Goal: Task Accomplishment & Management: Manage account settings

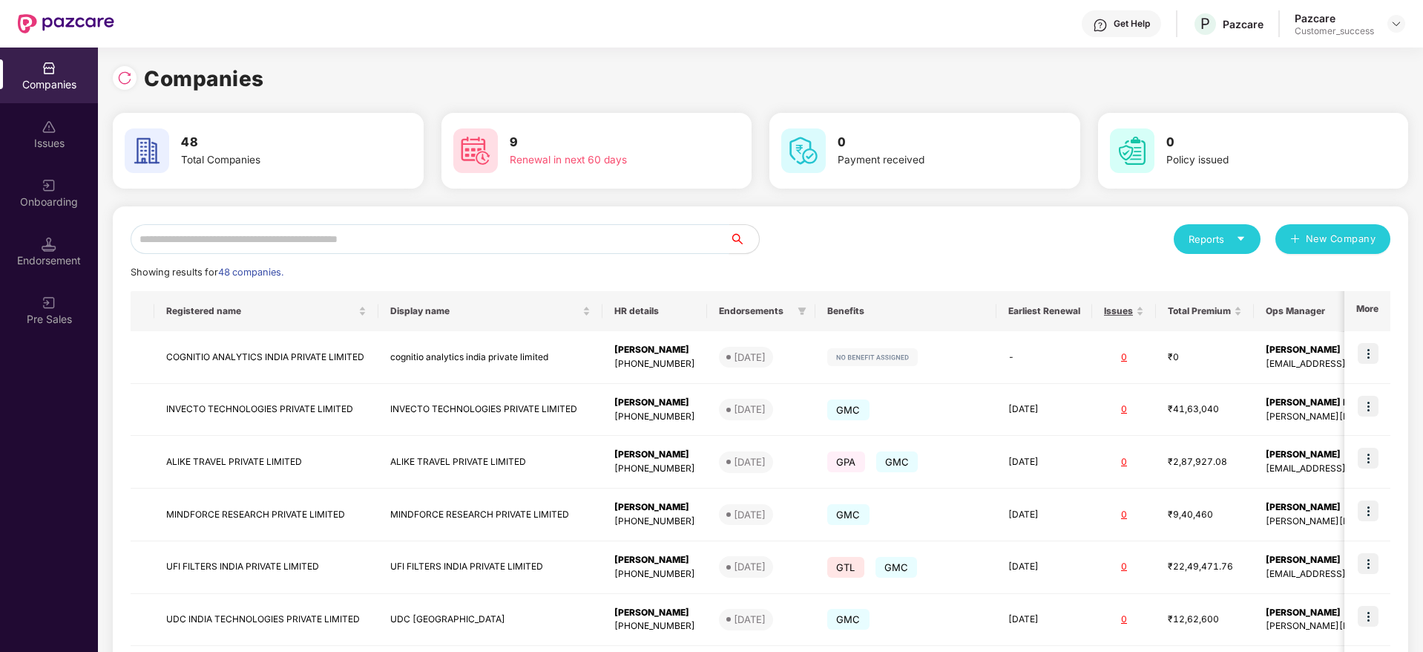
click at [344, 245] on input "text" at bounding box center [430, 239] width 599 height 30
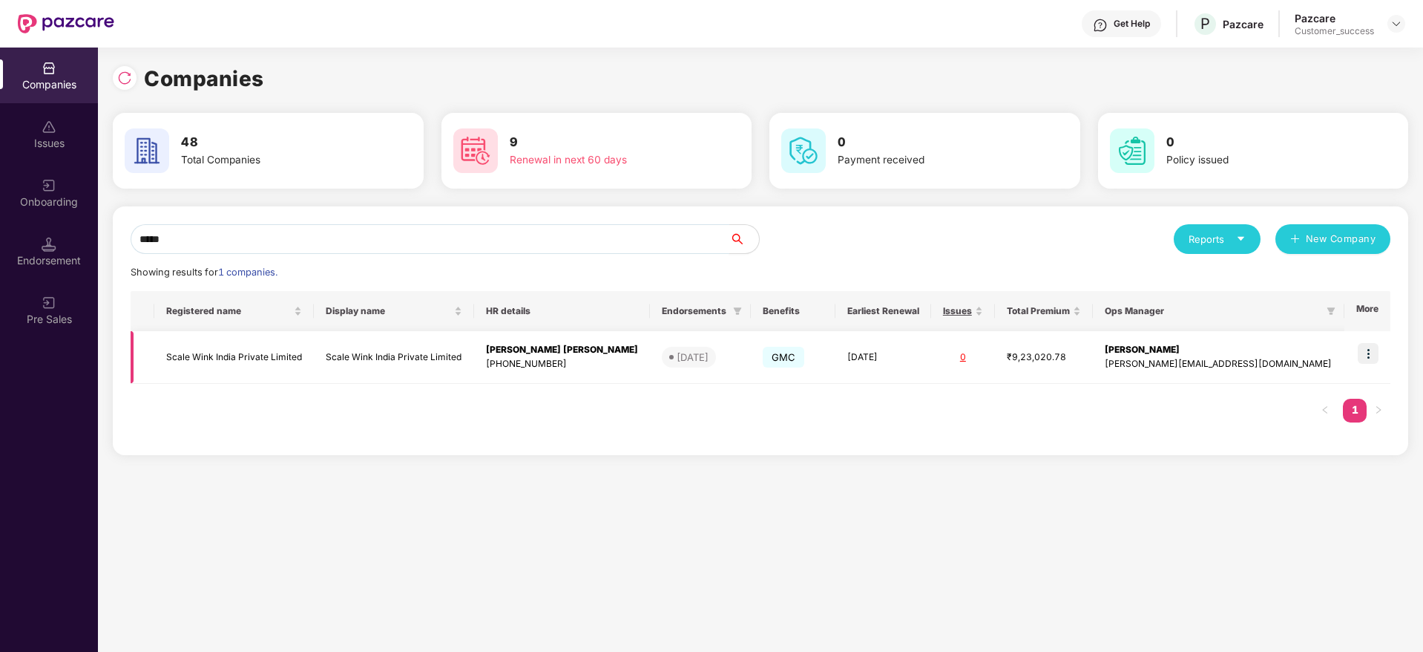
type input "*****"
click at [1368, 345] on img at bounding box center [1368, 353] width 21 height 21
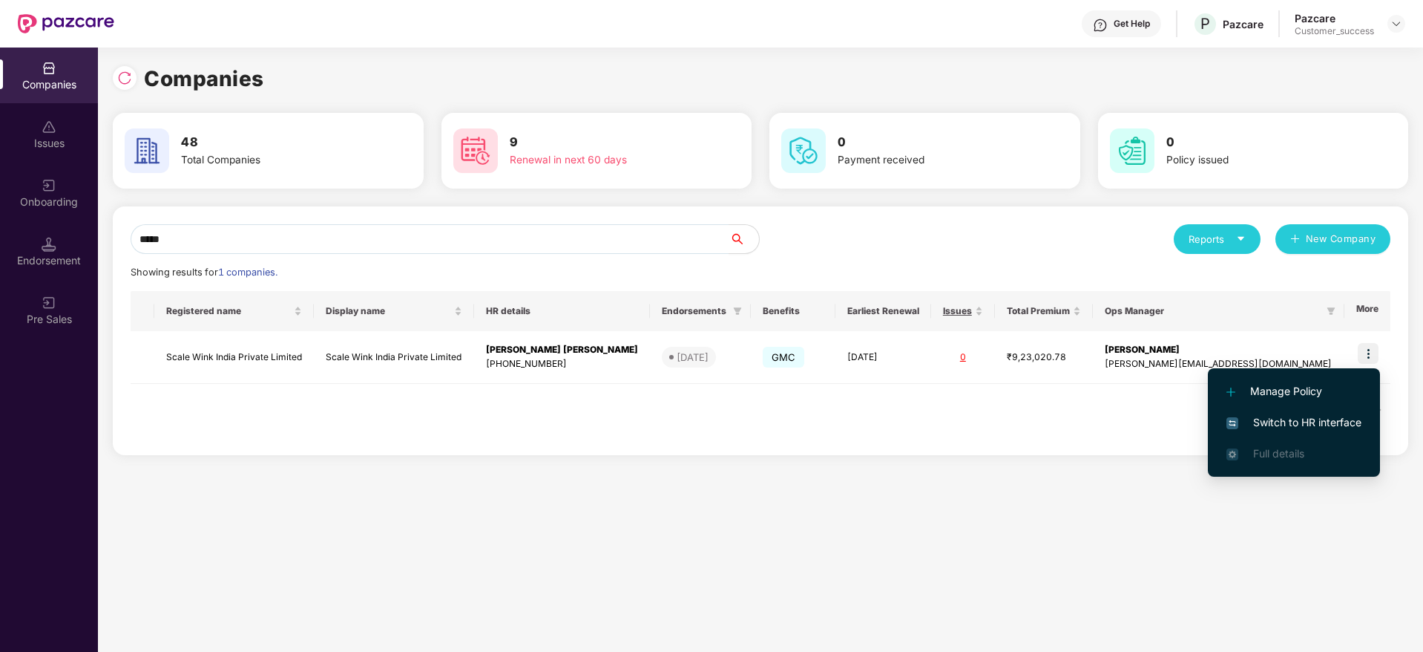
click at [1287, 413] on li "Switch to HR interface" at bounding box center [1294, 422] width 172 height 31
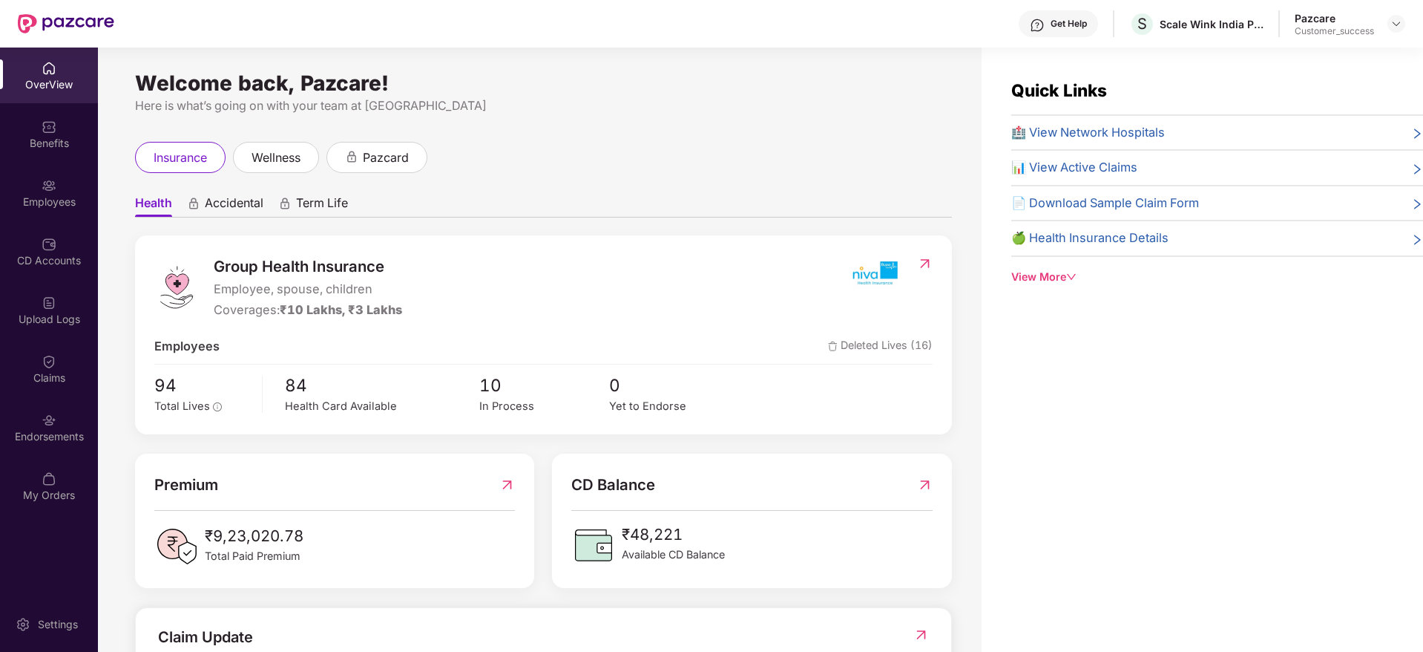
click at [52, 201] on div "Employees" at bounding box center [49, 201] width 98 height 15
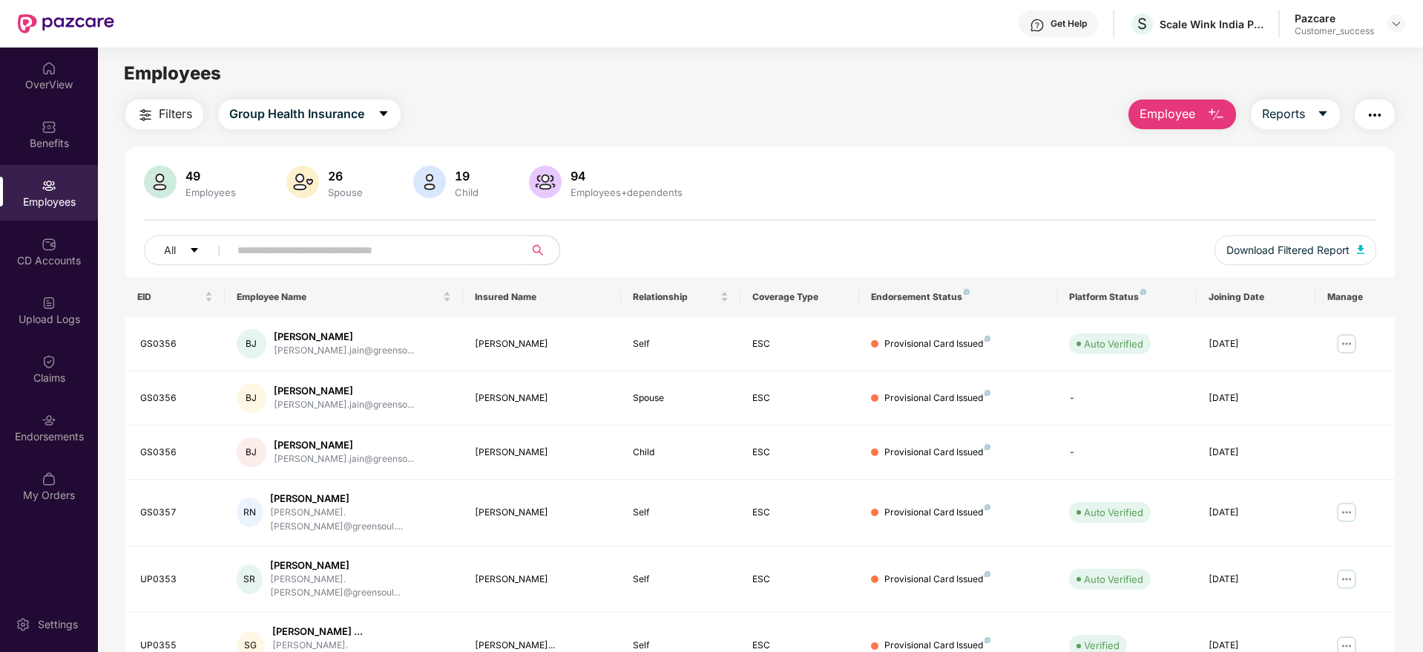
click at [316, 243] on input "text" at bounding box center [370, 250] width 266 height 22
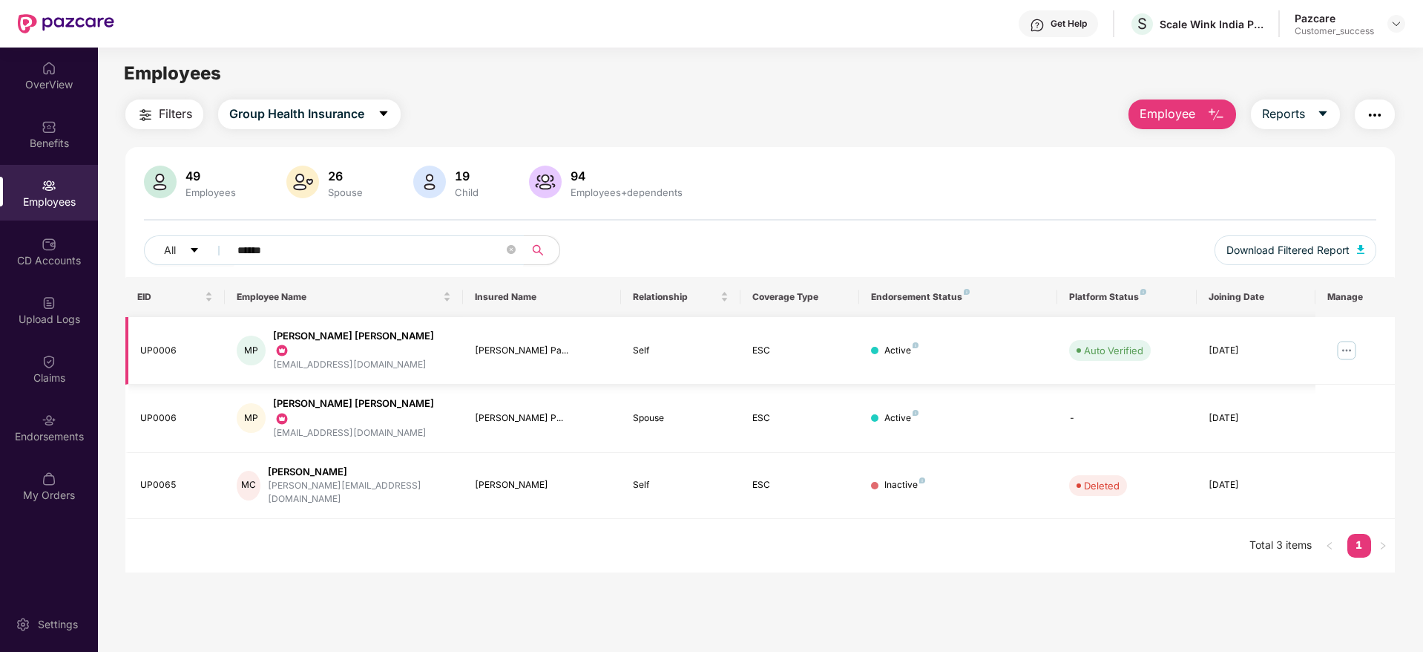
type input "******"
click at [1345, 341] on img at bounding box center [1347, 350] width 24 height 24
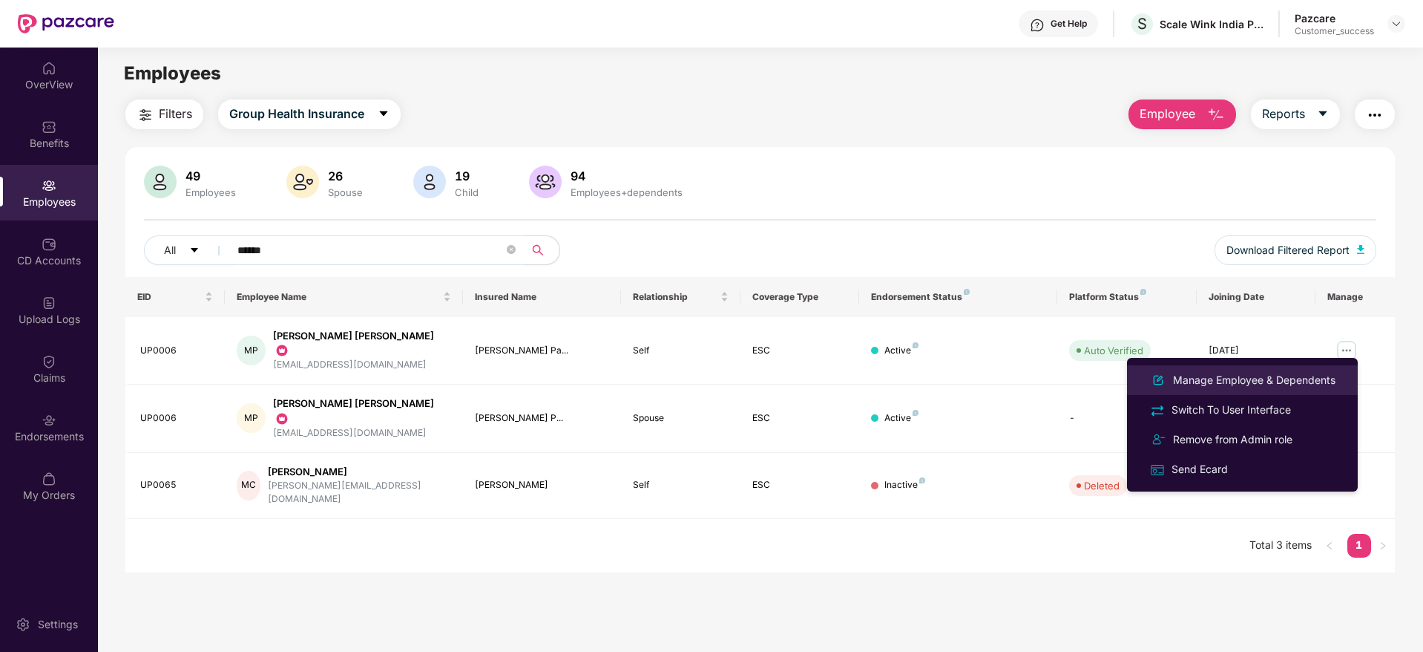
click at [1252, 383] on div "Manage Employee & Dependents" at bounding box center [1254, 380] width 168 height 16
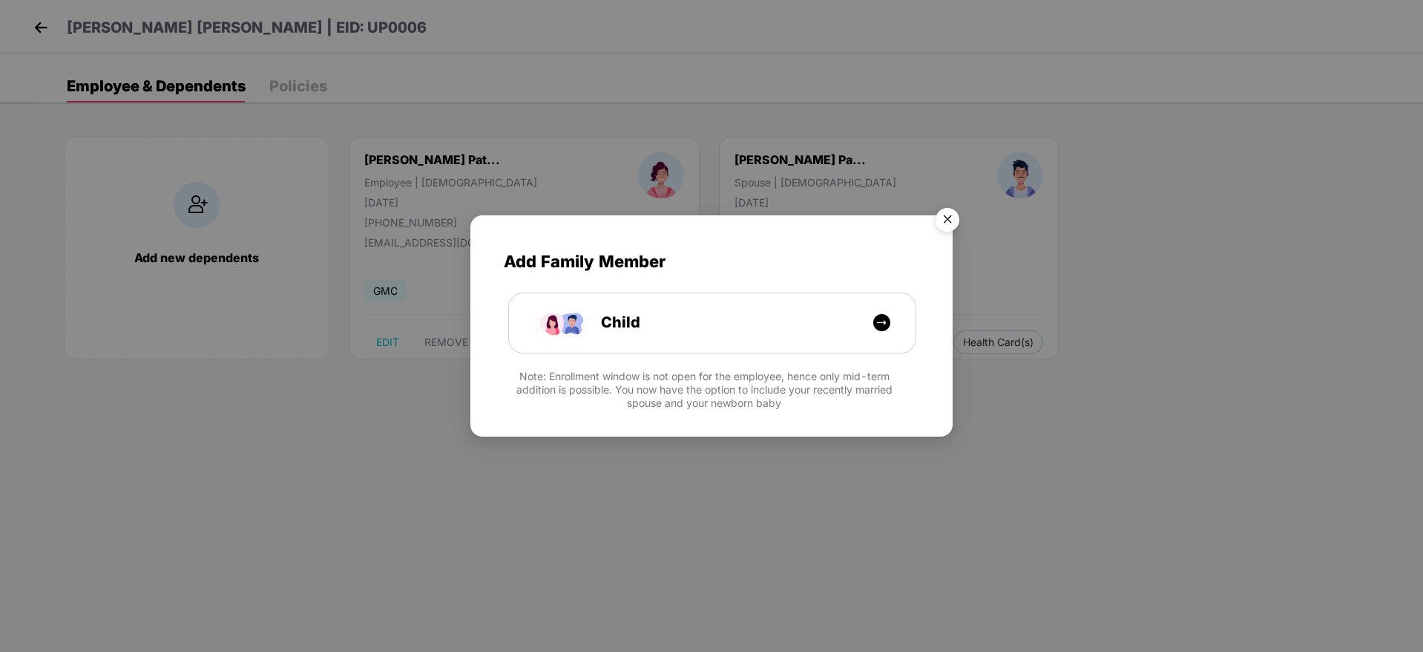
click at [946, 223] on img "Close" at bounding box center [948, 222] width 42 height 42
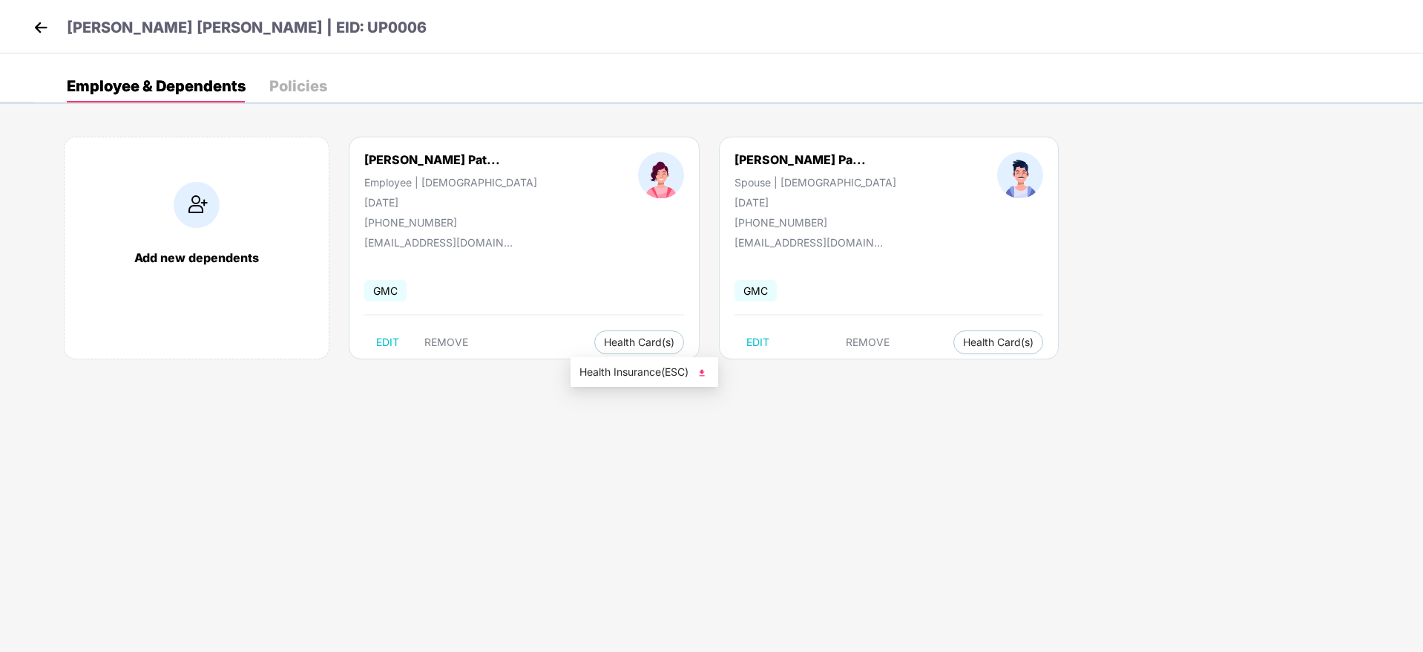
click at [629, 375] on span "Health Insurance(ESC)" at bounding box center [645, 372] width 130 height 16
click at [605, 343] on span "Health Card(s)" at bounding box center [639, 341] width 70 height 7
click at [626, 370] on span "Health Insurance(ESC)" at bounding box center [645, 372] width 130 height 16
click at [639, 371] on span "Health Insurance(ESC)" at bounding box center [645, 372] width 130 height 16
click at [41, 27] on img at bounding box center [41, 27] width 22 height 22
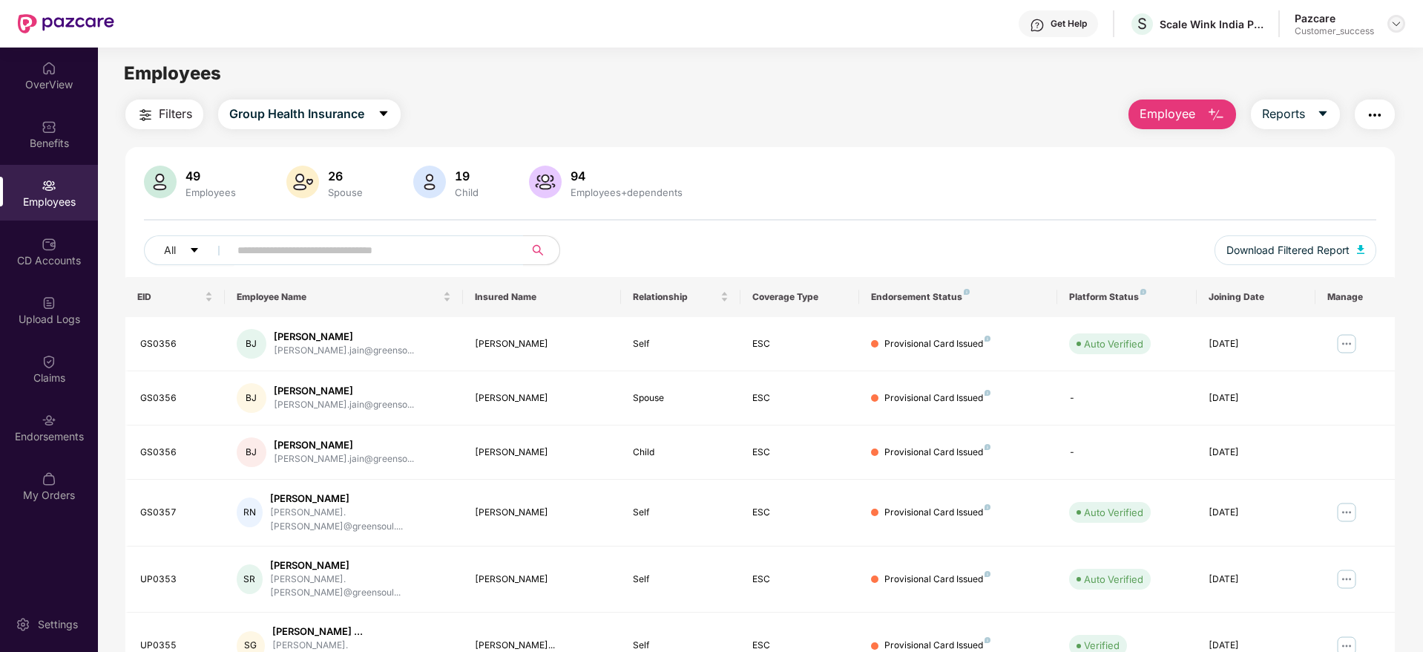
click at [1394, 19] on img at bounding box center [1397, 24] width 12 height 12
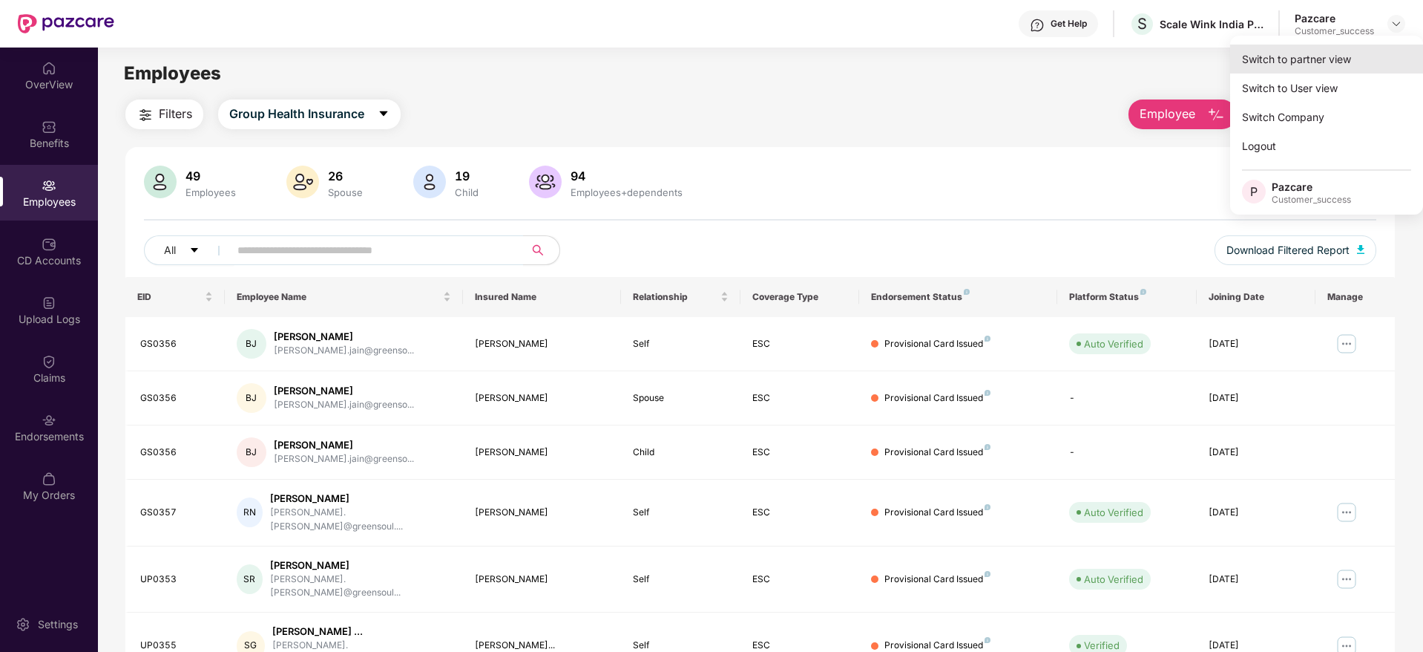
click at [1312, 53] on div "Switch to partner view" at bounding box center [1326, 59] width 193 height 29
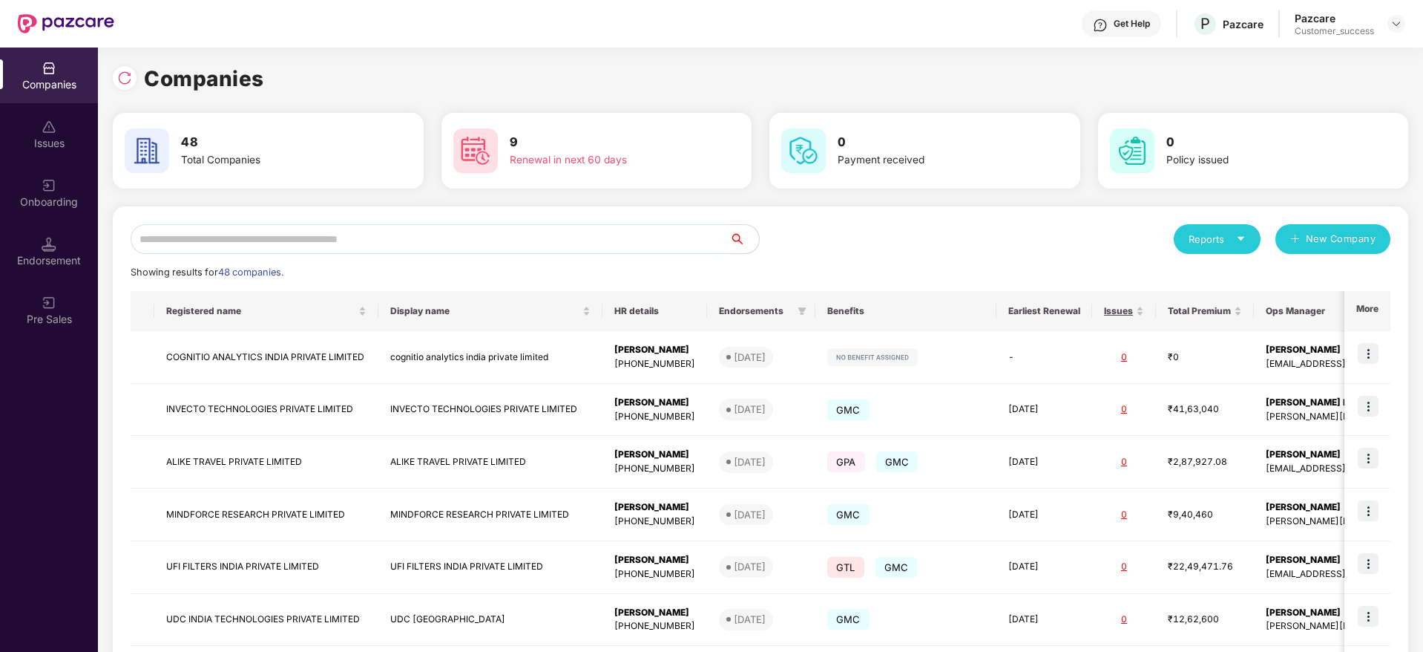
drag, startPoint x: 408, startPoint y: 220, endPoint x: 379, endPoint y: 240, distance: 35.6
click at [379, 240] on div "Reports New Company Showing results for 48 companies. Registered name Display n…" at bounding box center [761, 566] width 1296 height 721
click at [379, 240] on input "text" at bounding box center [430, 239] width 599 height 30
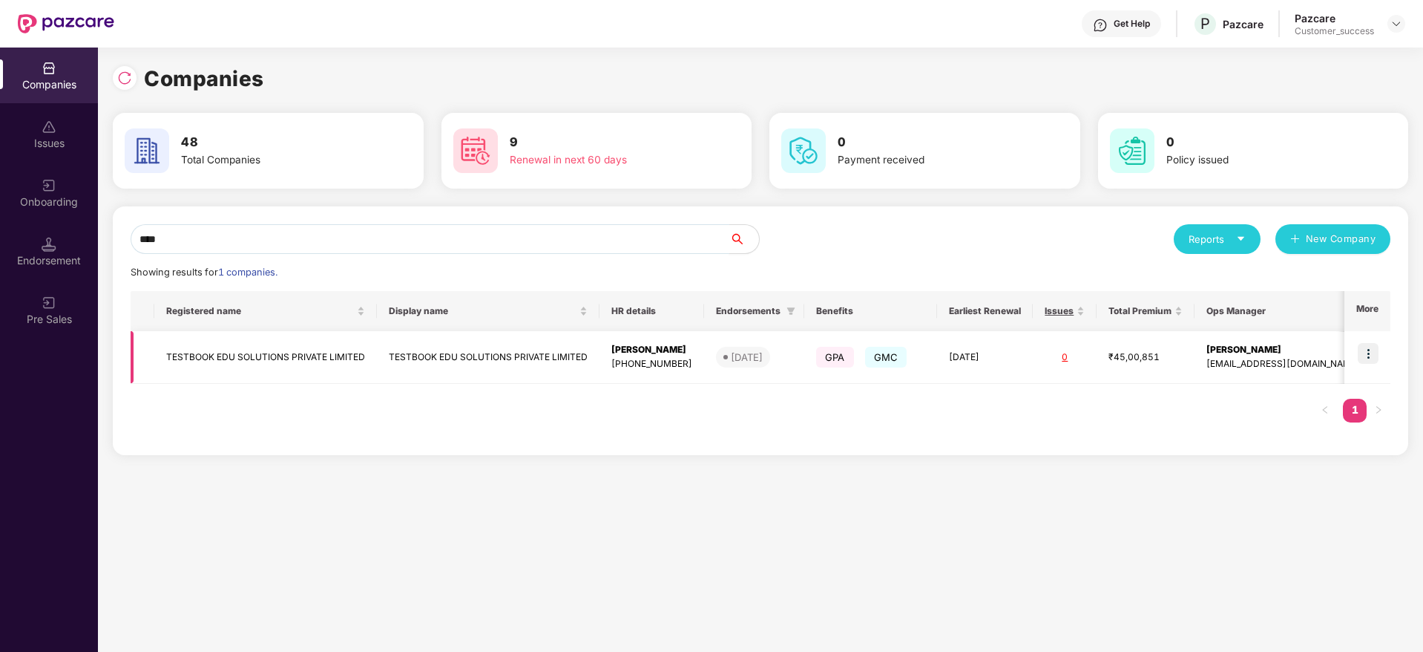
type input "****"
click at [1368, 350] on img at bounding box center [1368, 353] width 21 height 21
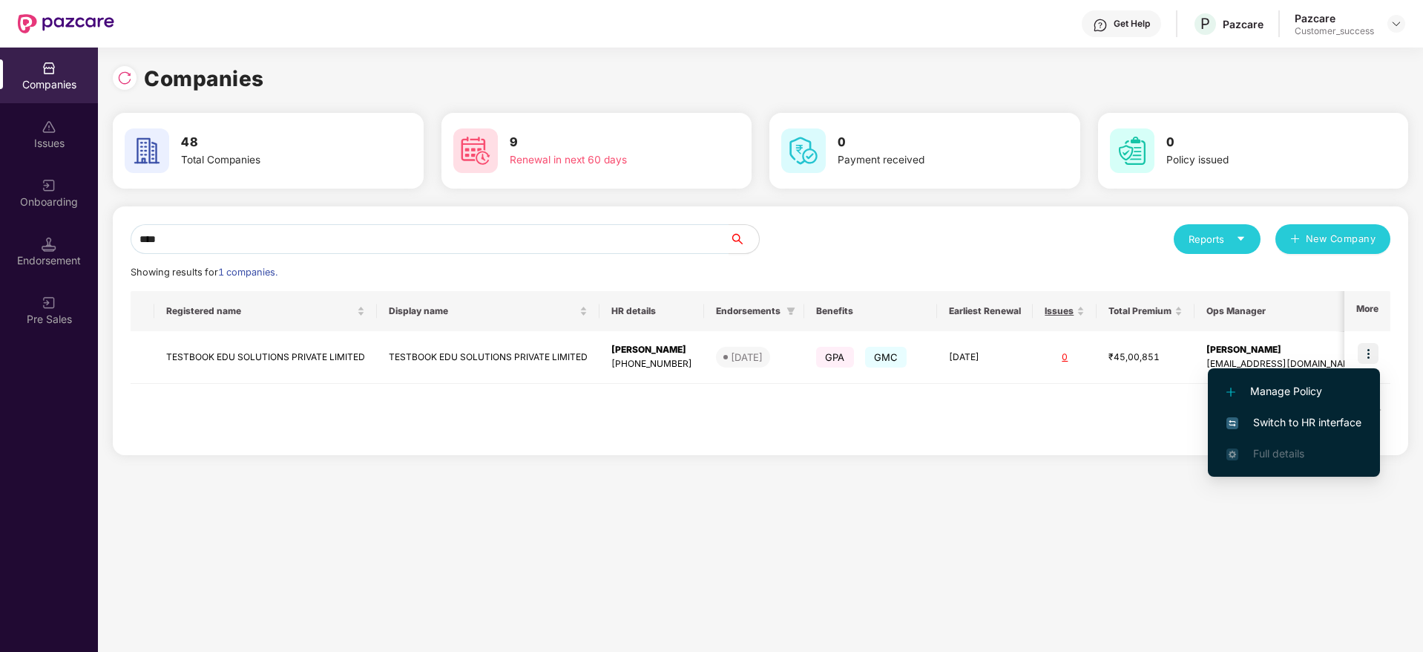
click at [1275, 423] on span "Switch to HR interface" at bounding box center [1294, 422] width 135 height 16
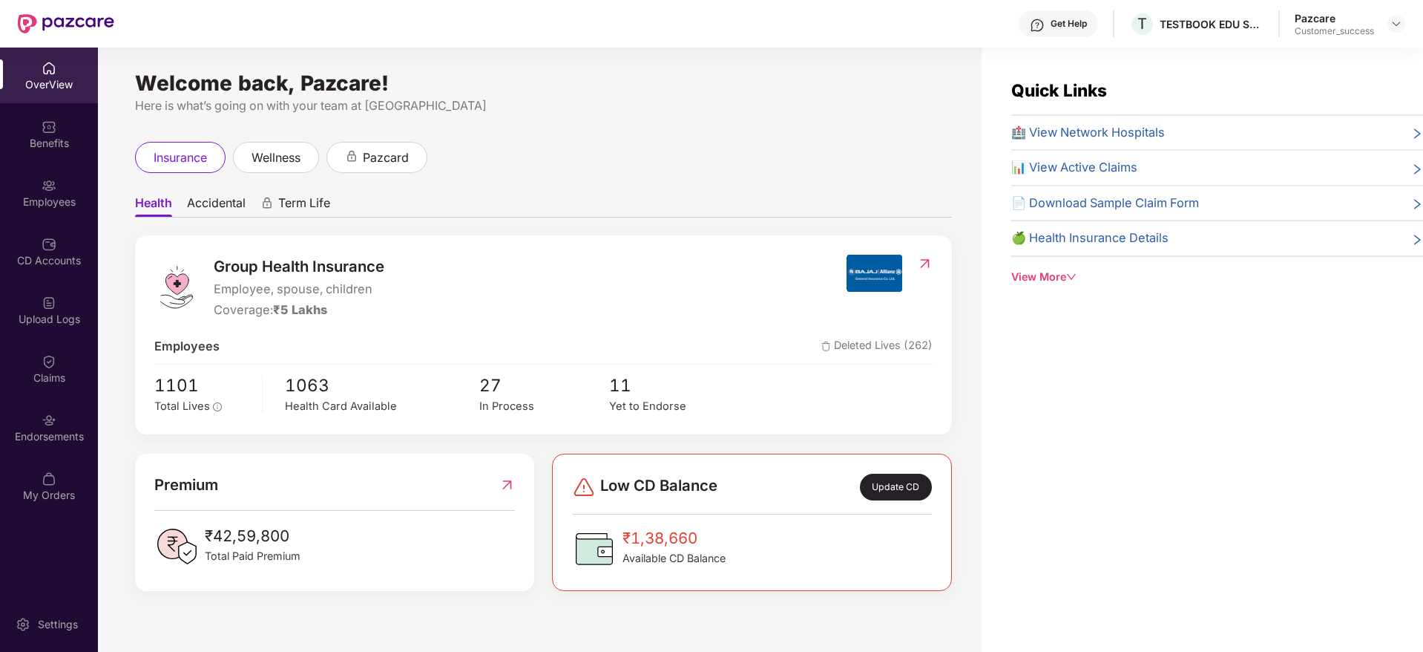
click at [48, 209] on div "Employees" at bounding box center [49, 193] width 98 height 56
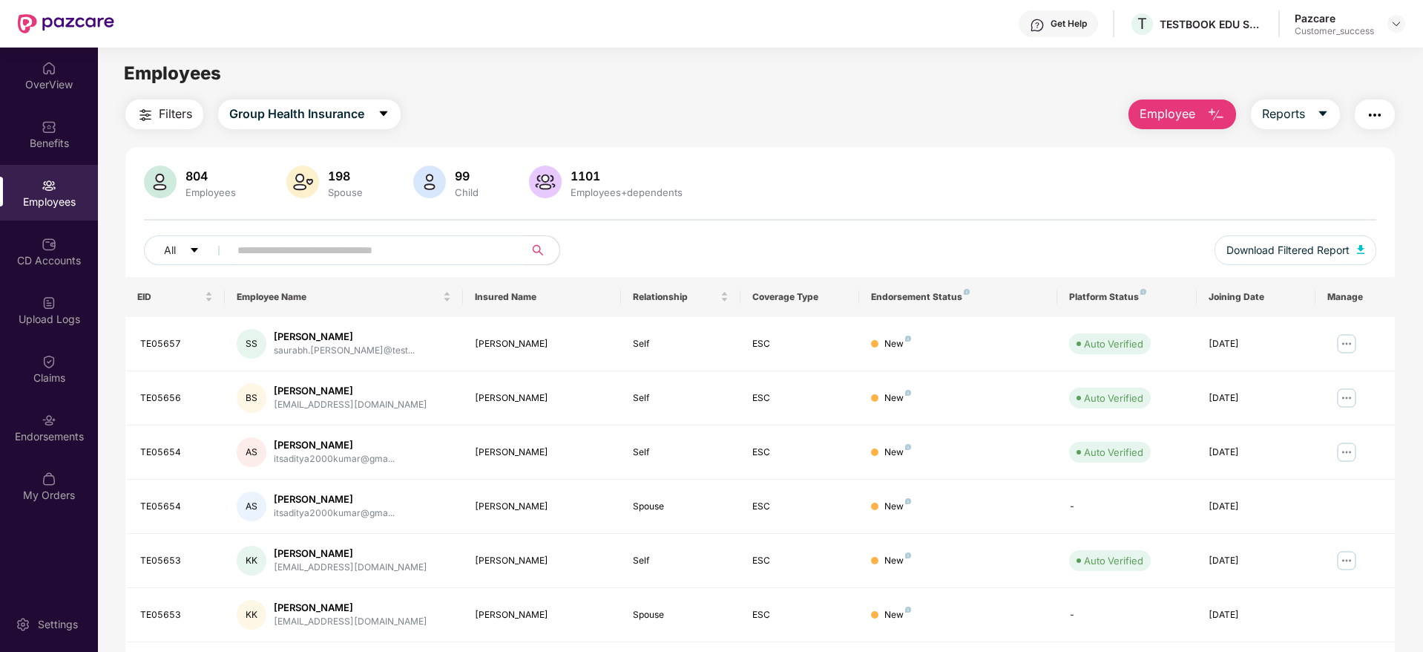
click at [300, 251] on input "text" at bounding box center [370, 250] width 266 height 22
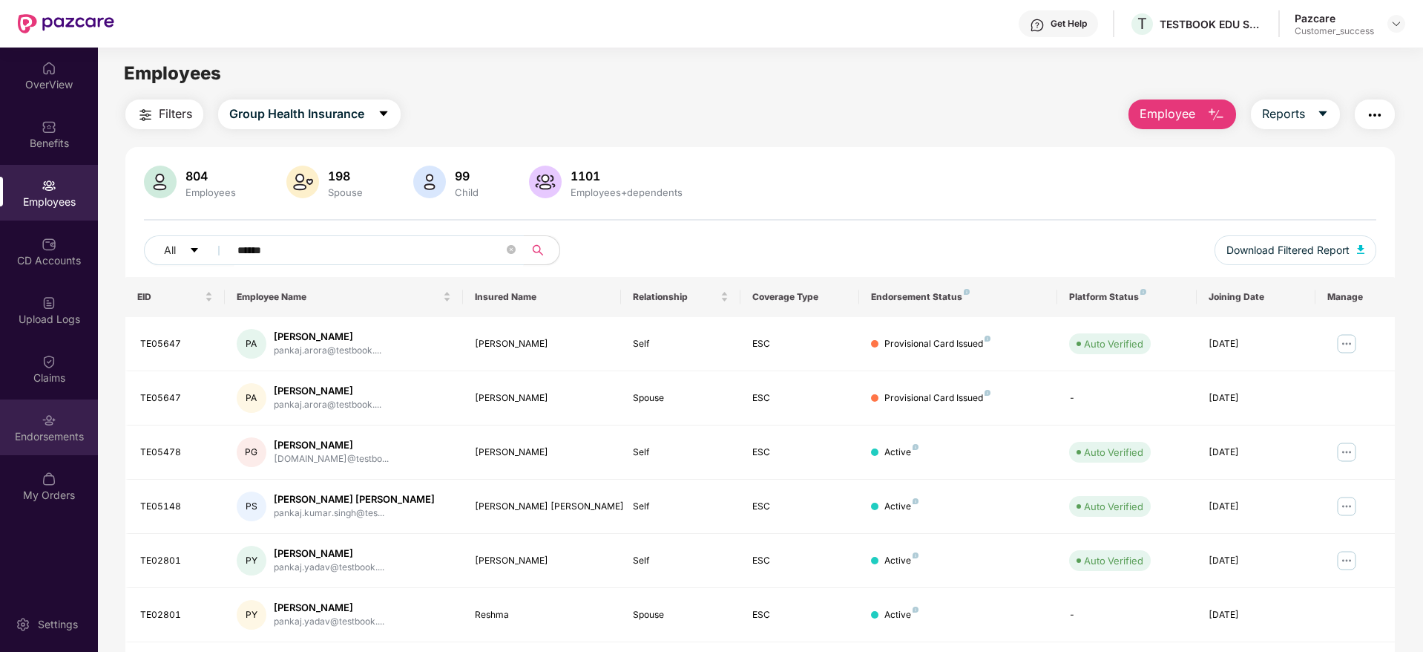
type input "******"
click at [49, 432] on div "Endorsements" at bounding box center [49, 436] width 98 height 15
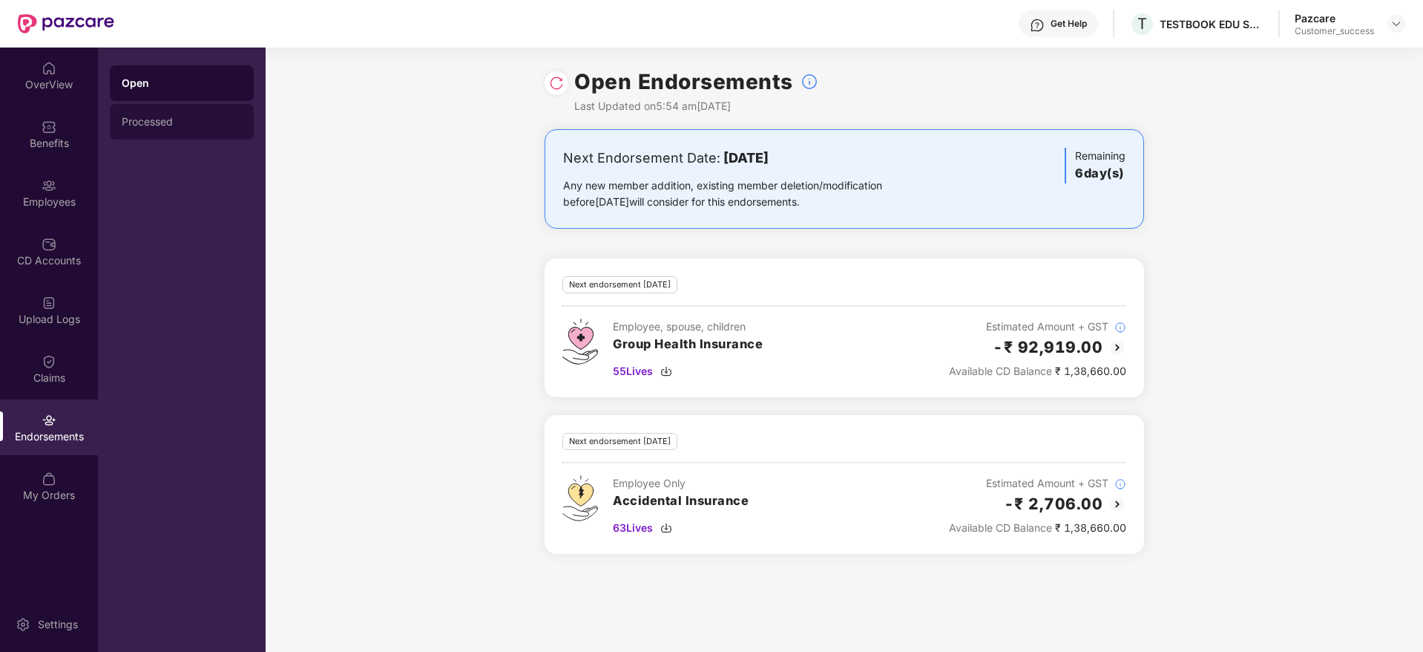
click at [175, 118] on div "Processed" at bounding box center [182, 122] width 120 height 12
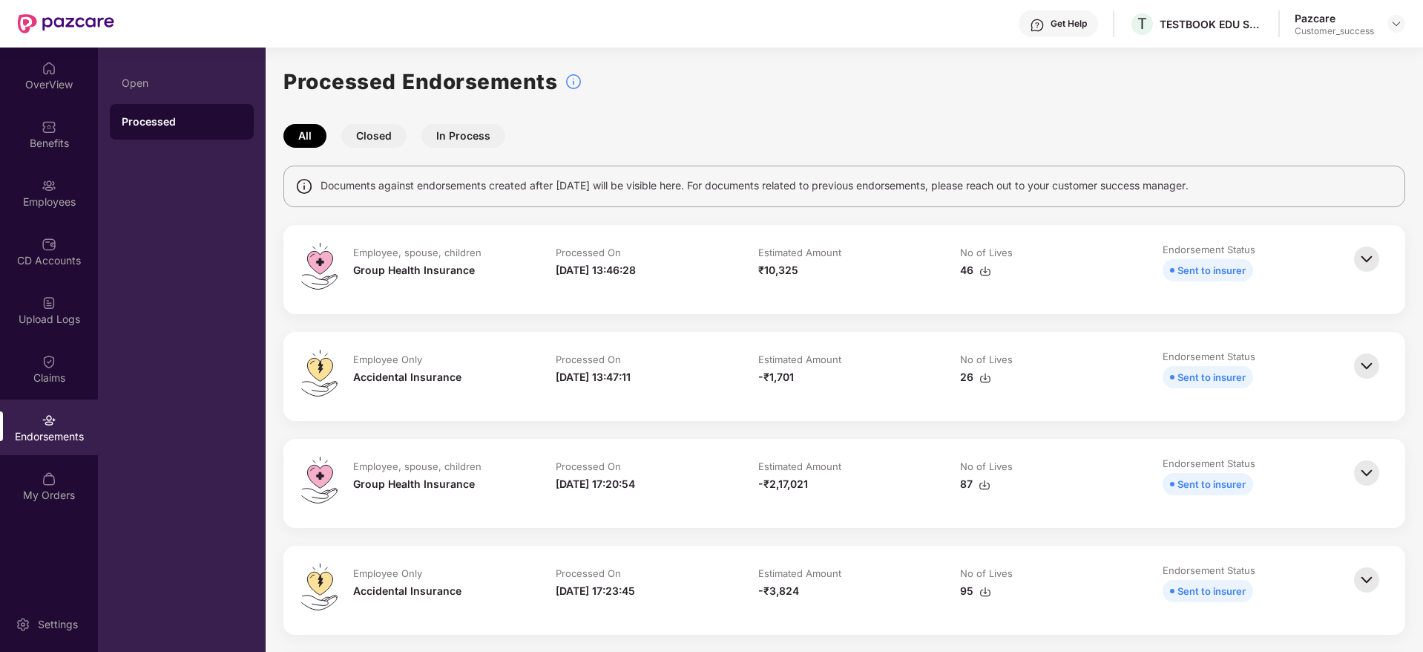
click at [979, 269] on img at bounding box center [985, 271] width 12 height 12
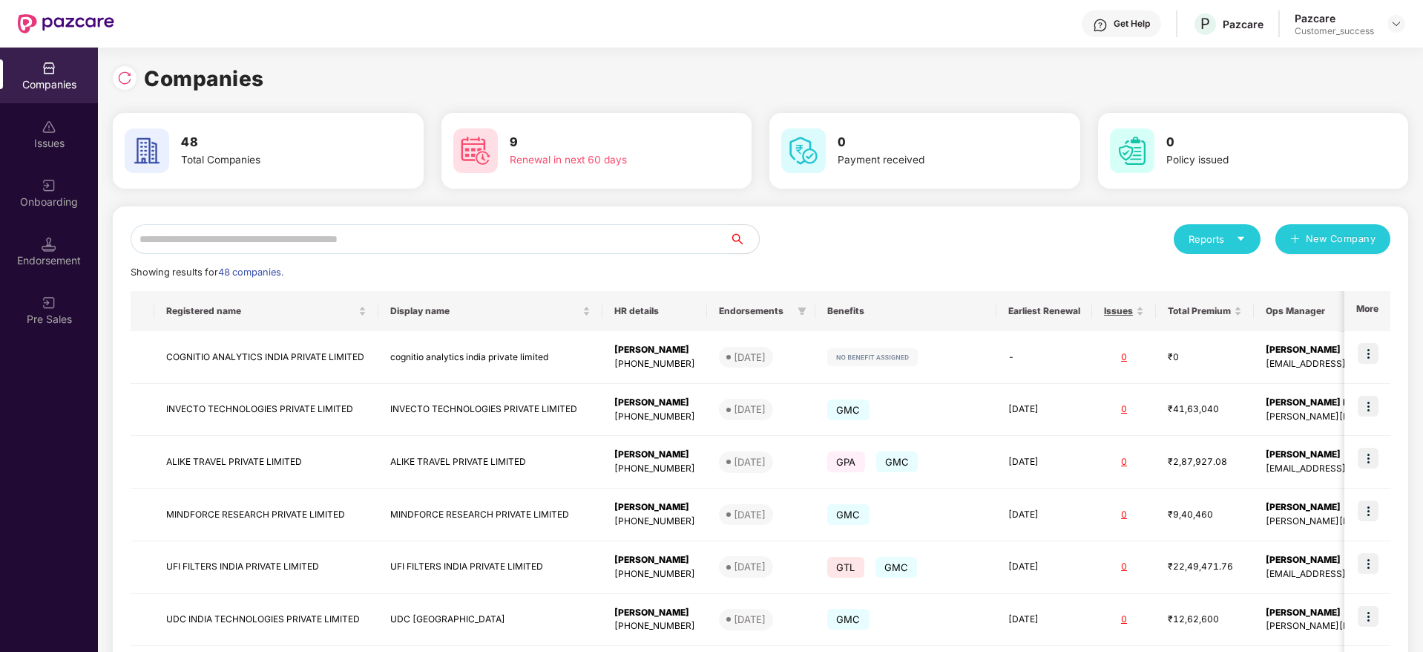
click at [341, 231] on input "text" at bounding box center [430, 239] width 599 height 30
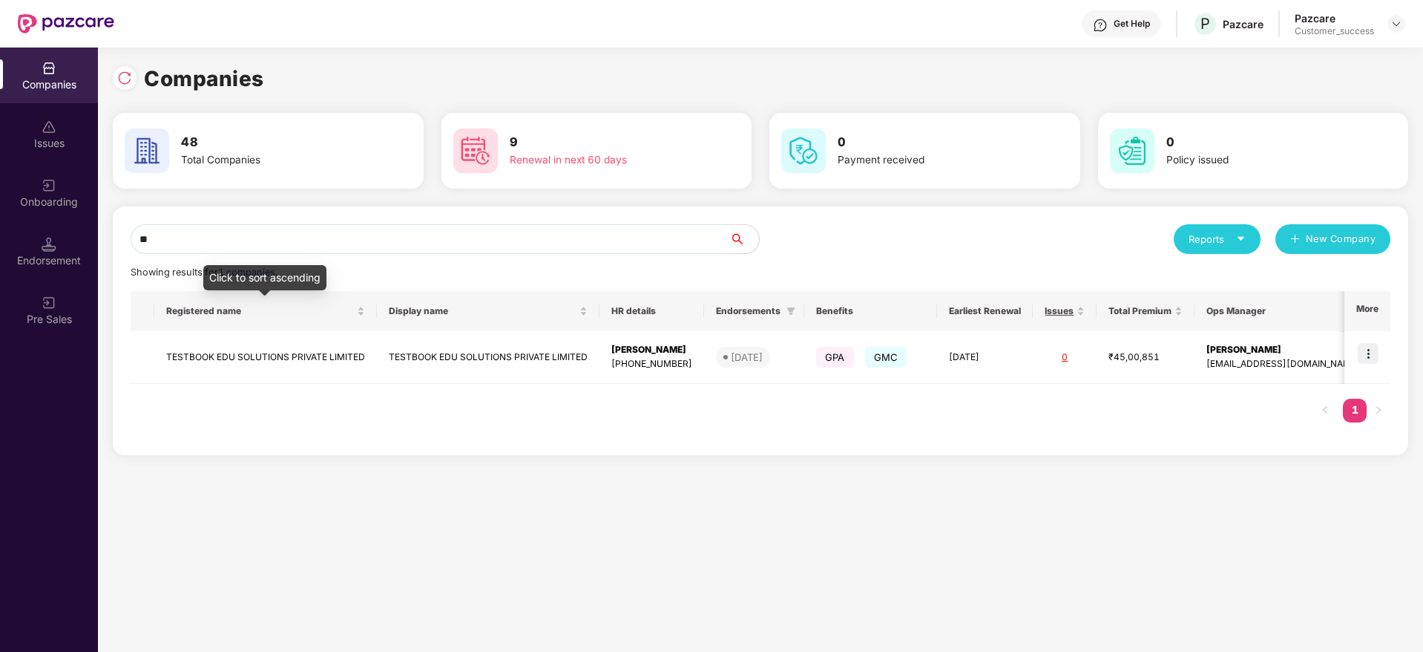
type input "*"
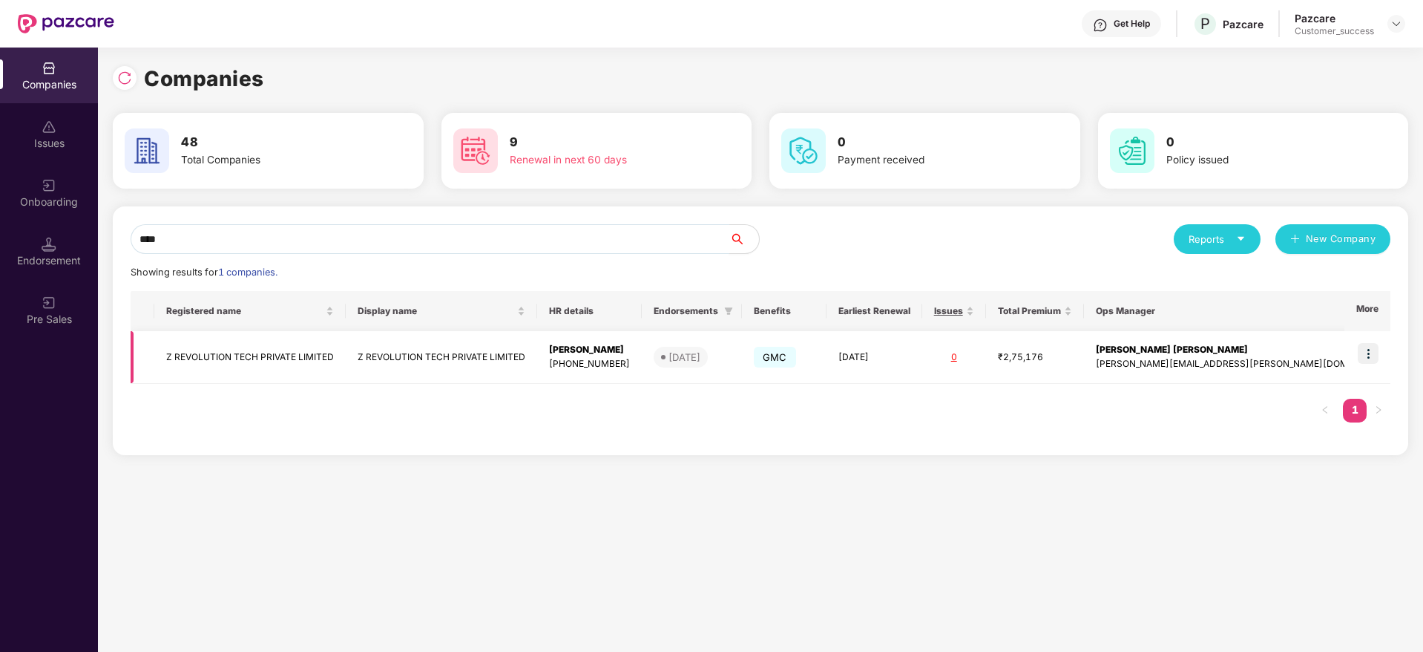
type input "****"
click at [1372, 344] on img at bounding box center [1368, 353] width 21 height 21
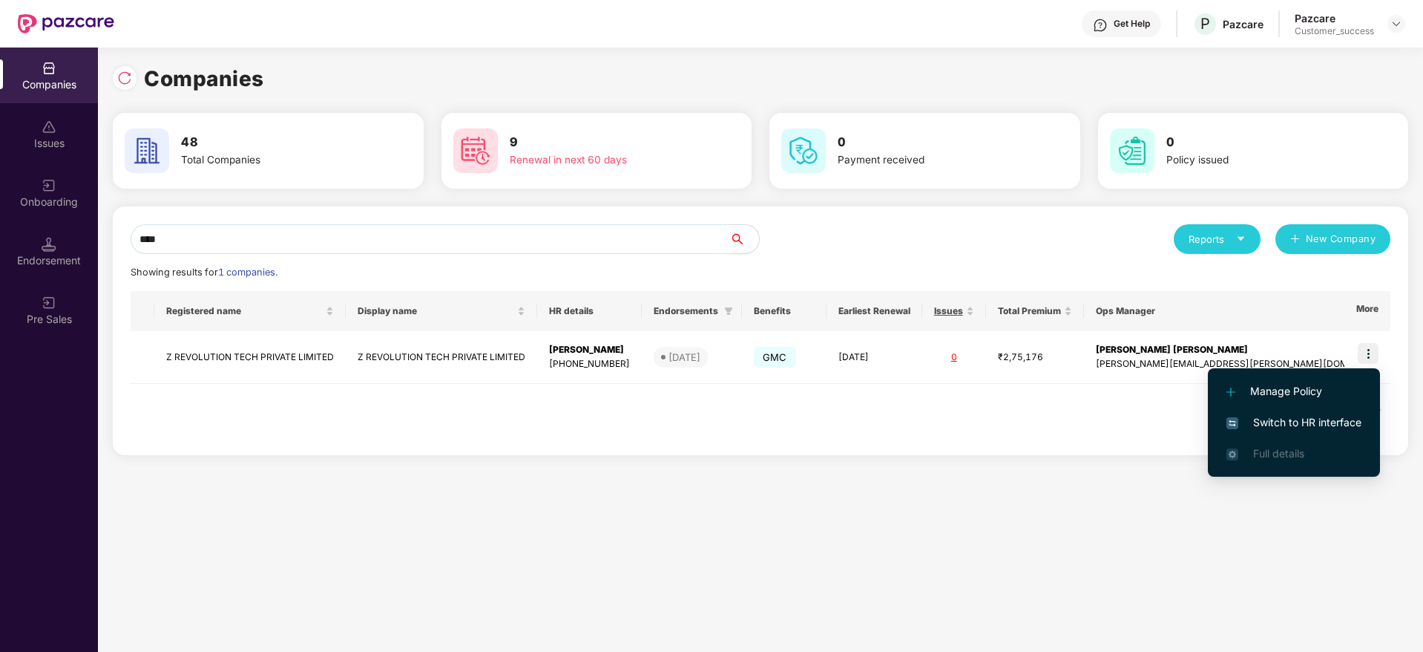
click at [1273, 426] on span "Switch to HR interface" at bounding box center [1294, 422] width 135 height 16
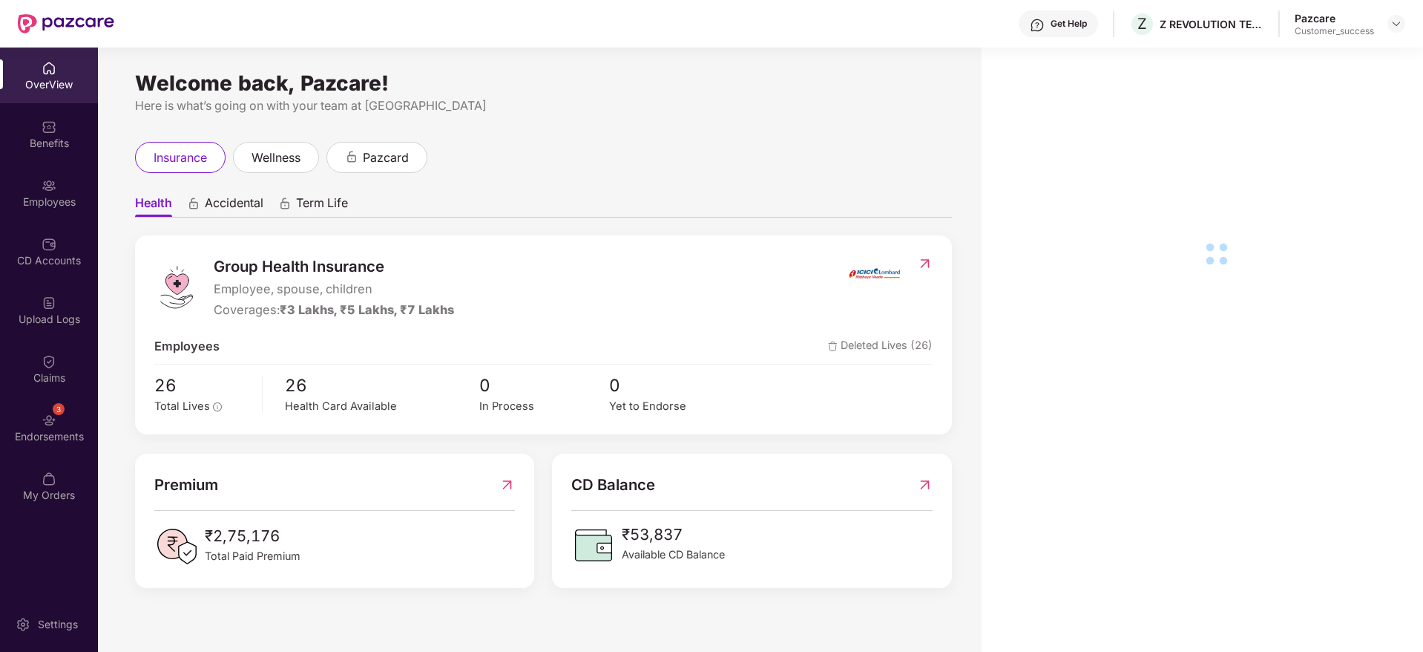
click at [53, 202] on div "Employees" at bounding box center [49, 201] width 98 height 15
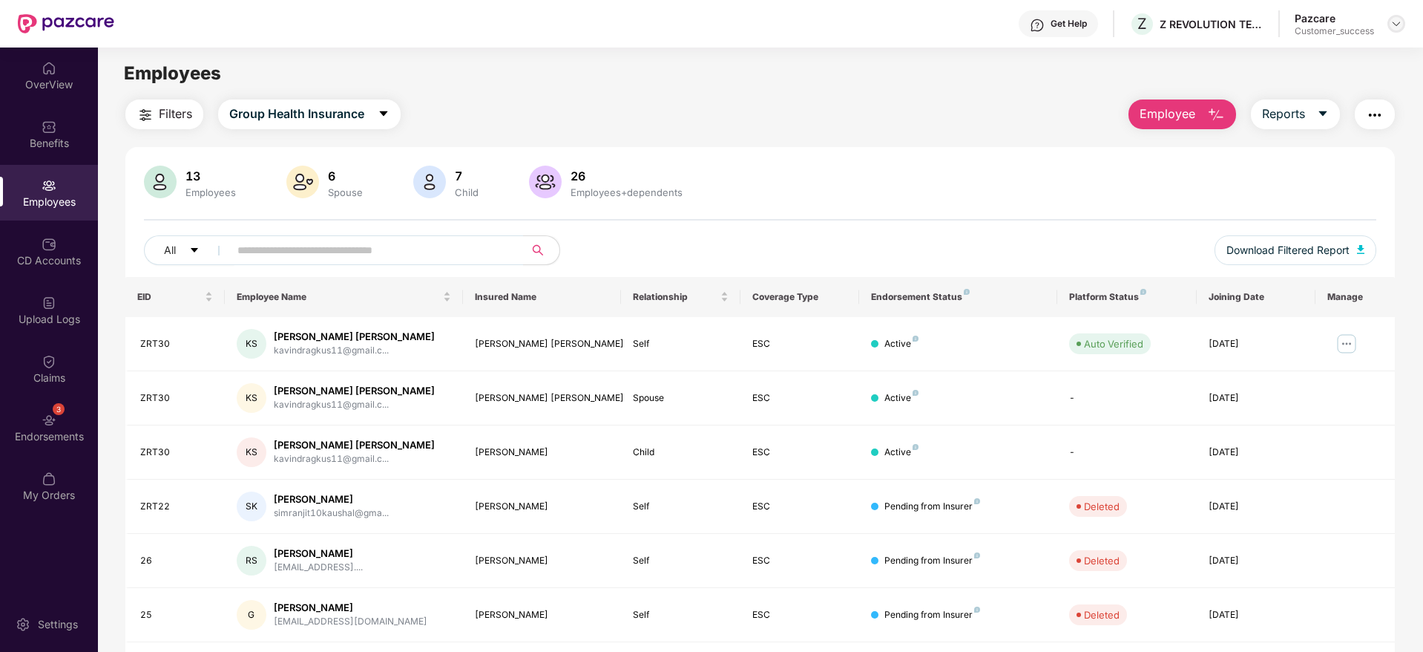
click at [1396, 22] on img at bounding box center [1397, 24] width 12 height 12
click at [1398, 22] on img at bounding box center [1397, 24] width 12 height 12
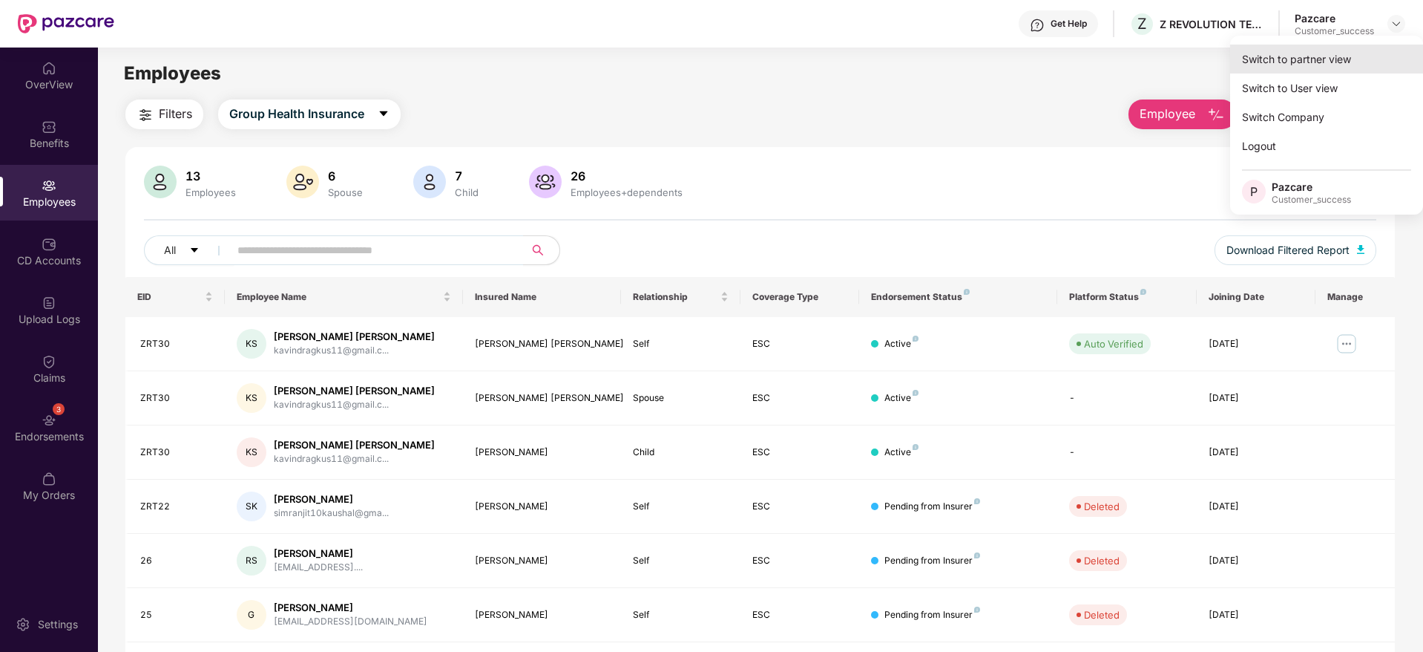
click at [1303, 62] on div "Switch to partner view" at bounding box center [1326, 59] width 193 height 29
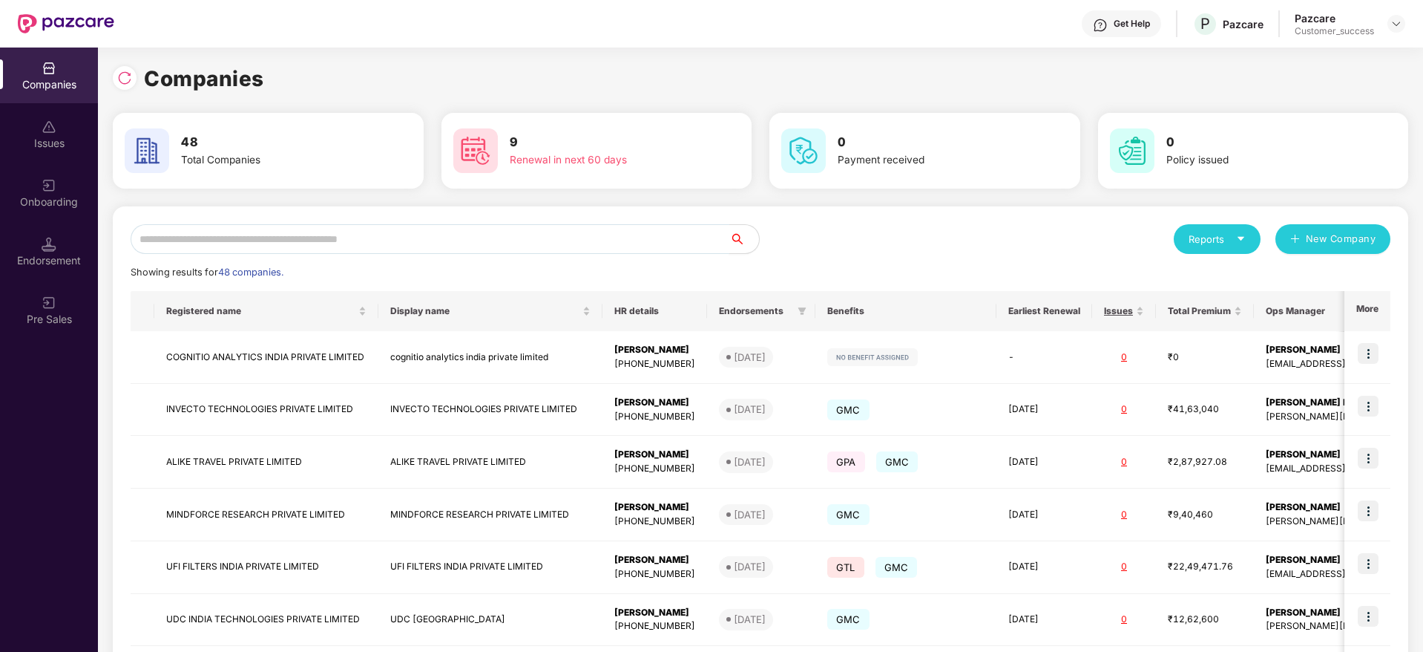
click at [387, 243] on input "text" at bounding box center [430, 239] width 599 height 30
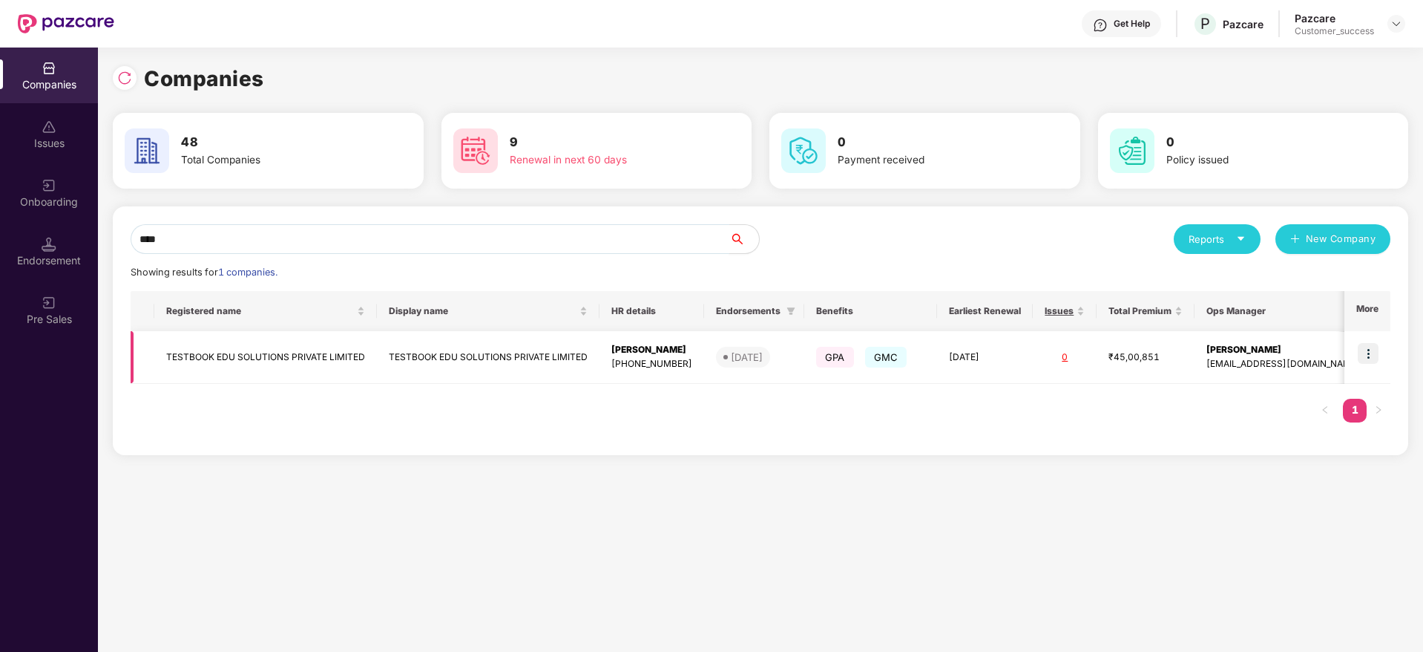
type input "****"
click at [1366, 345] on img at bounding box center [1368, 353] width 21 height 21
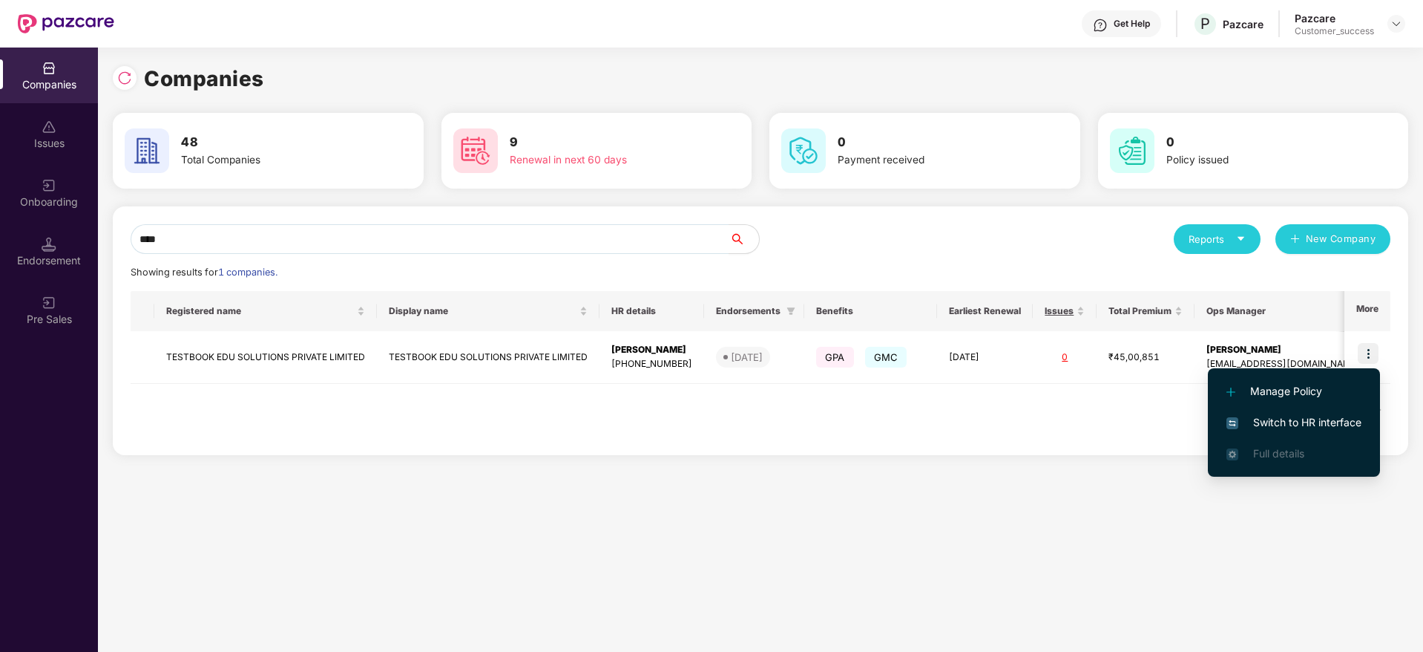
click at [1295, 416] on span "Switch to HR interface" at bounding box center [1294, 422] width 135 height 16
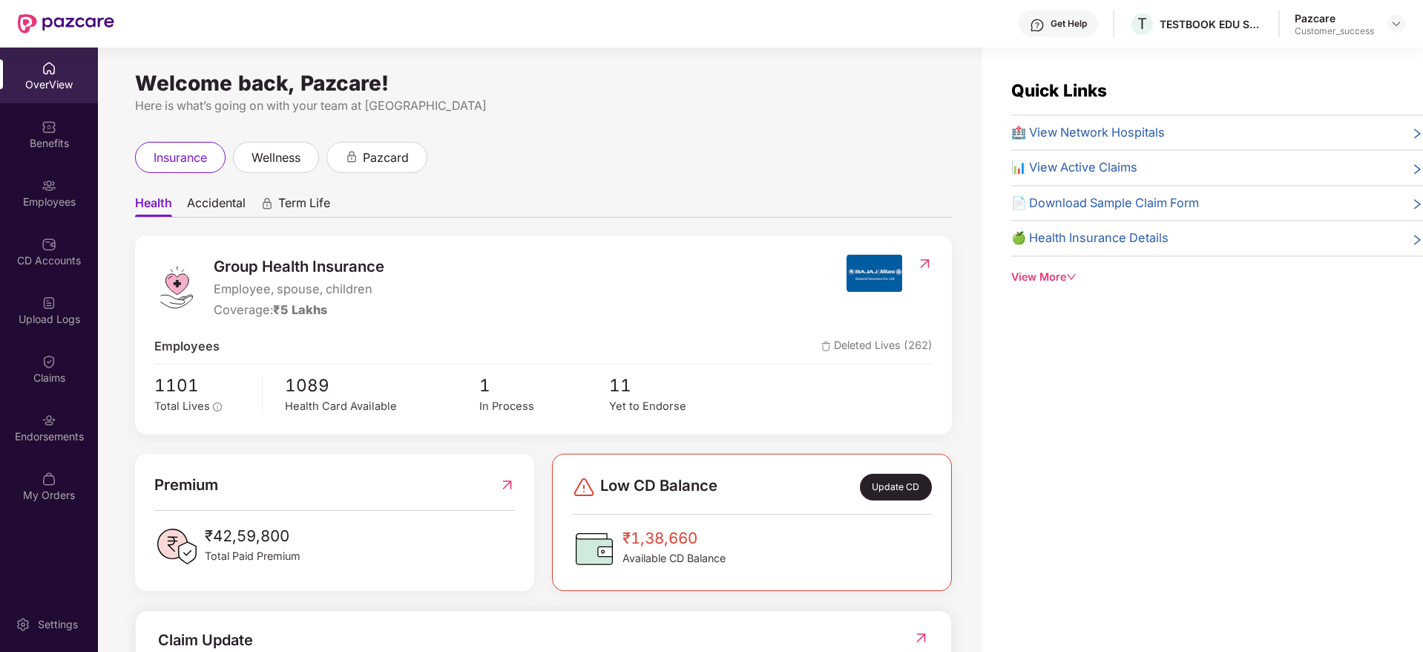
click at [35, 194] on div "Employees" at bounding box center [49, 201] width 98 height 15
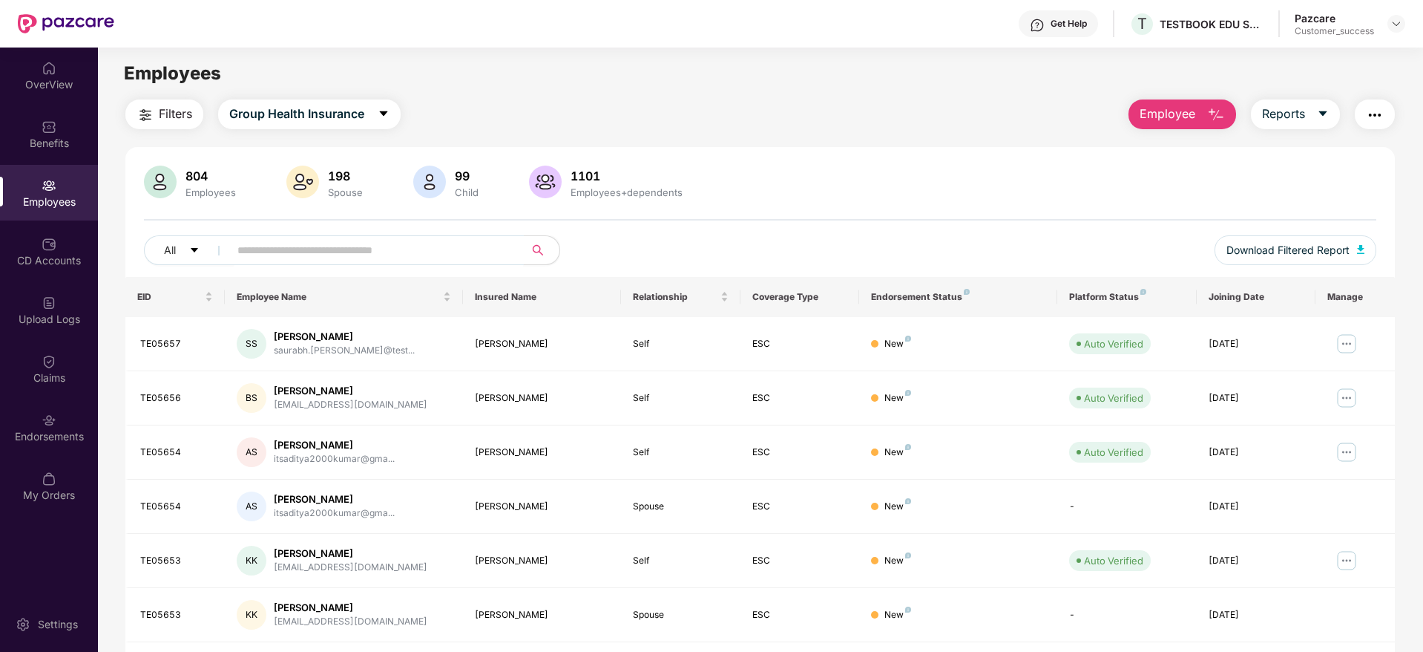
click at [278, 245] on input "text" at bounding box center [370, 250] width 266 height 22
paste input "*******"
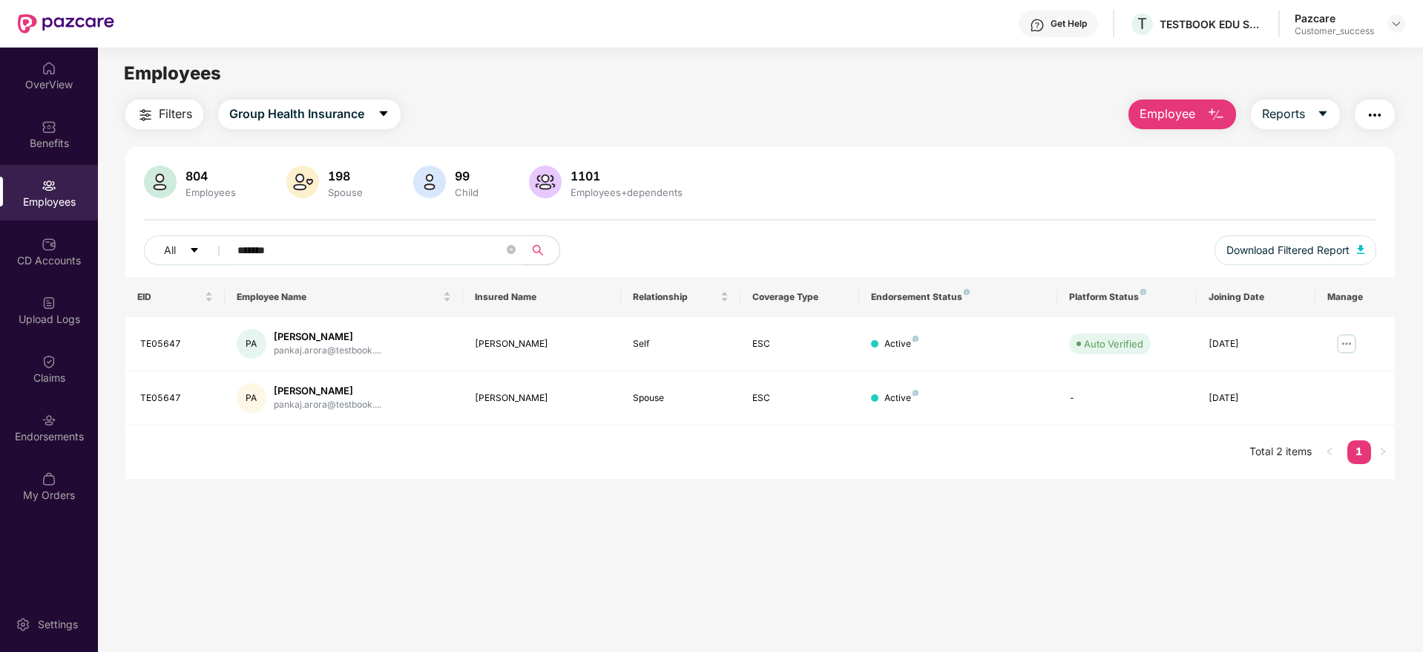
type input "*******"
